Goal: Check status: Check status

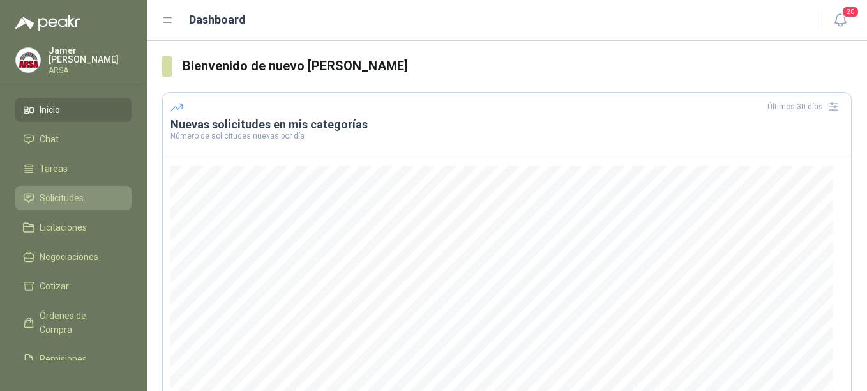
click at [73, 197] on span "Solicitudes" at bounding box center [62, 198] width 44 height 14
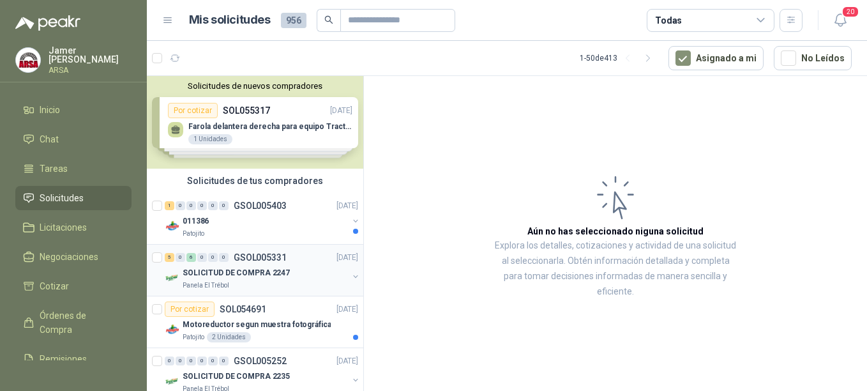
click at [238, 279] on div "SOLICITUD DE COMPRA 2247" at bounding box center [265, 272] width 165 height 15
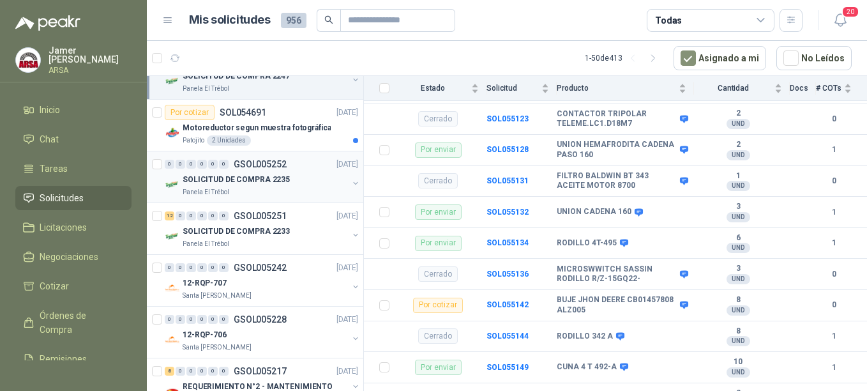
scroll to position [219, 0]
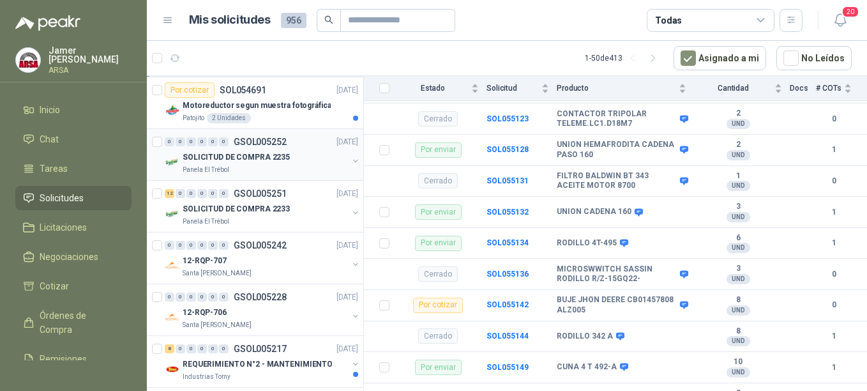
click at [228, 165] on div "Panela El Trébol" at bounding box center [265, 170] width 165 height 10
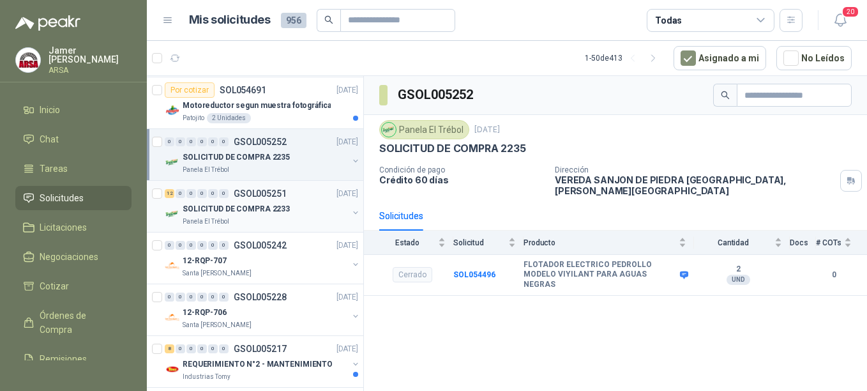
click at [212, 214] on p "SOLICITUD DE COMPRA 2233" at bounding box center [236, 209] width 107 height 12
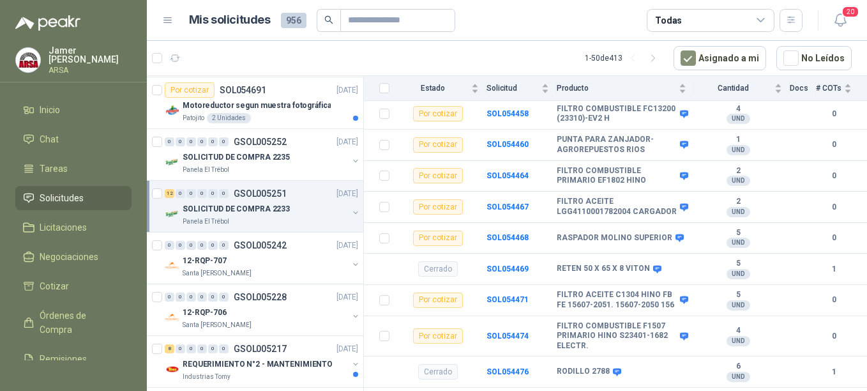
scroll to position [215, 0]
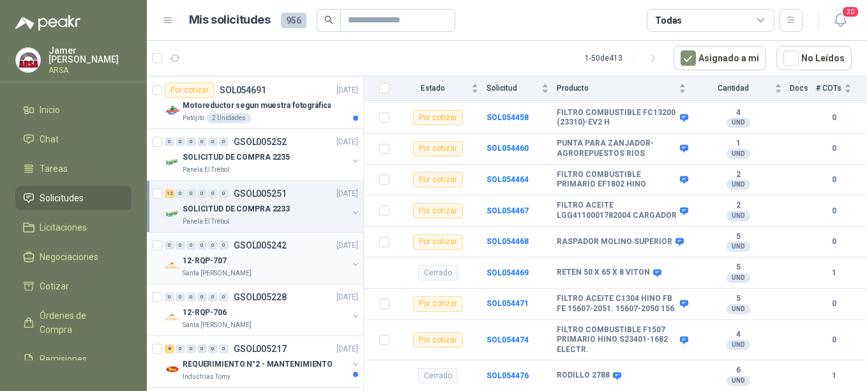
drag, startPoint x: 244, startPoint y: 273, endPoint x: 244, endPoint y: 265, distance: 7.7
click at [244, 272] on div "Santa [PERSON_NAME]" at bounding box center [265, 273] width 165 height 10
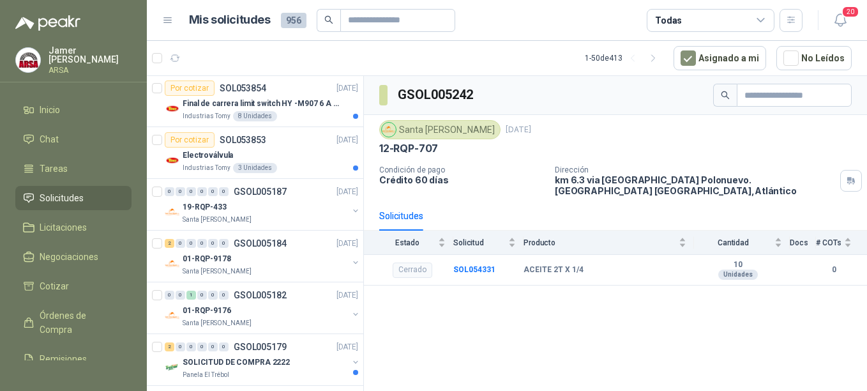
scroll to position [646, 0]
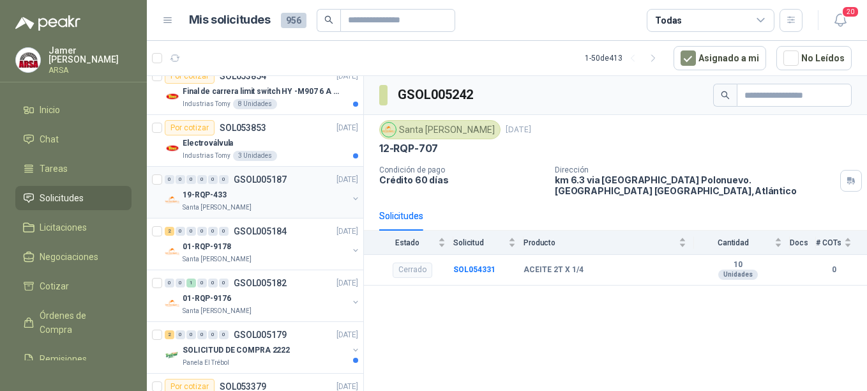
click at [248, 204] on div "Santa [PERSON_NAME]" at bounding box center [265, 207] width 165 height 10
